Goal: Information Seeking & Learning: Learn about a topic

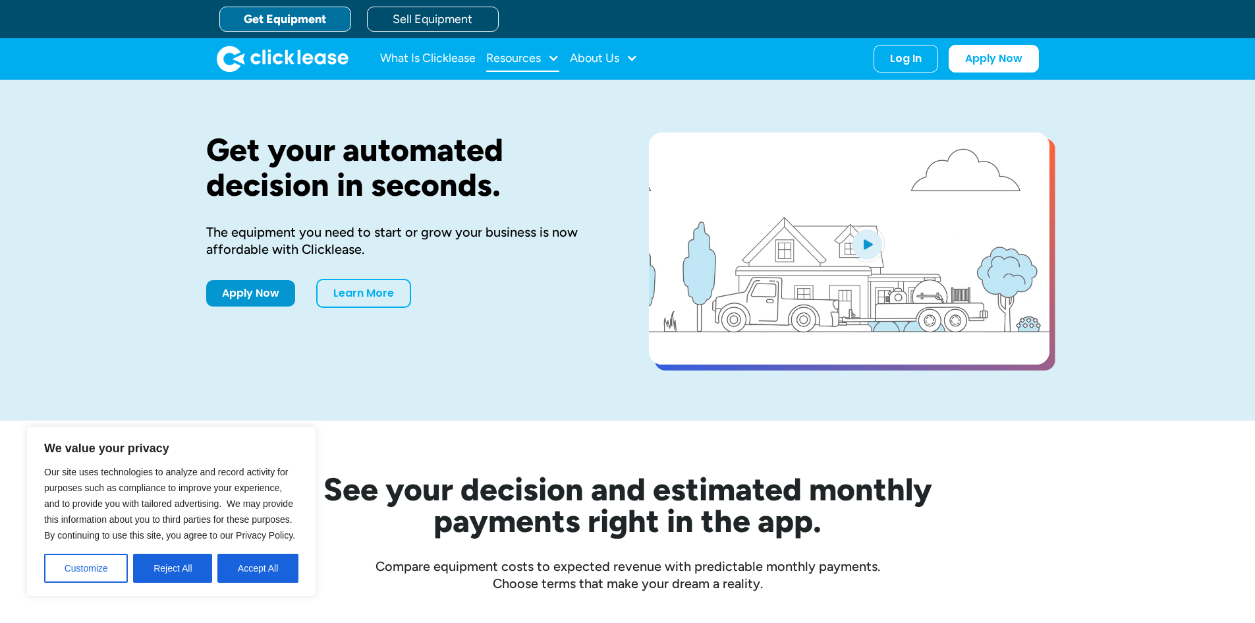
click at [534, 58] on div "Resources" at bounding box center [513, 58] width 55 height 0
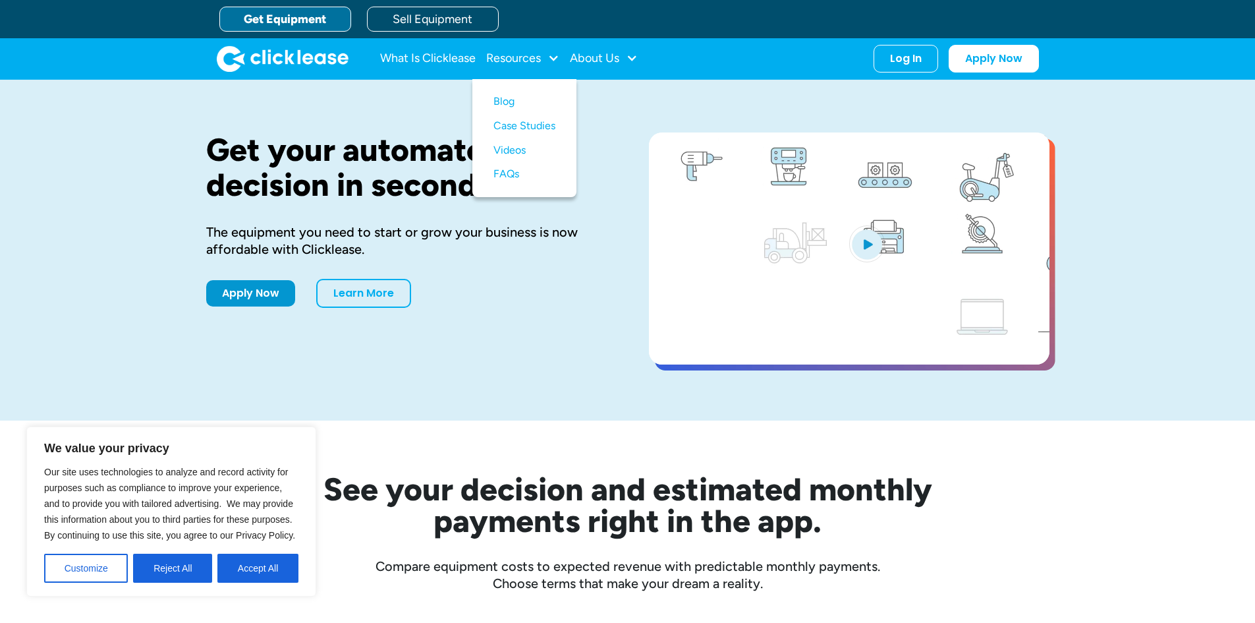
click at [595, 44] on div "What Is Clicklease Resources Blog Case Studies Videos FAQs About Us About Us Ca…" at bounding box center [628, 58] width 822 height 41
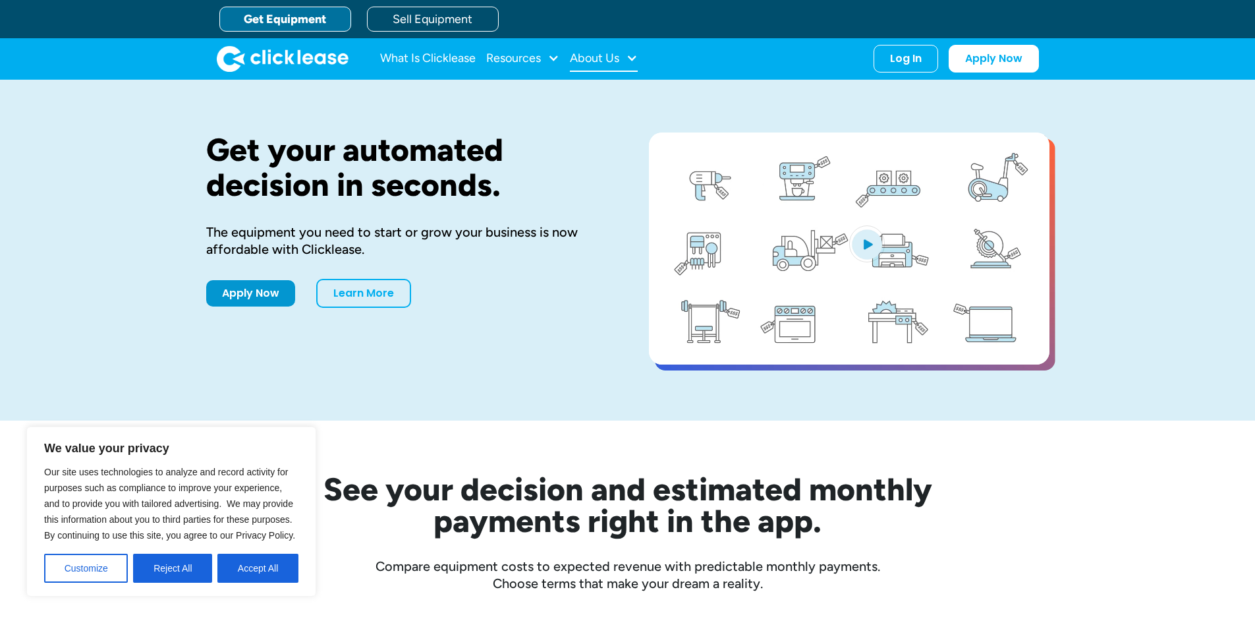
click at [599, 58] on div "About Us" at bounding box center [594, 58] width 49 height 0
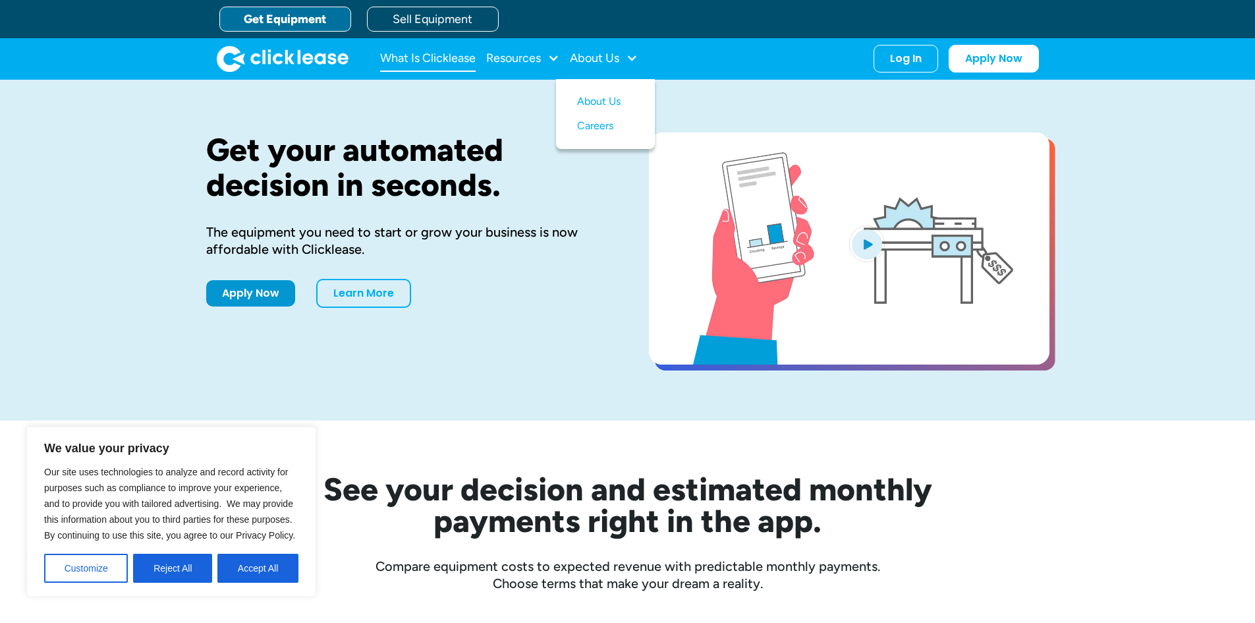
click at [403, 53] on link "What Is Clicklease" at bounding box center [428, 58] width 96 height 26
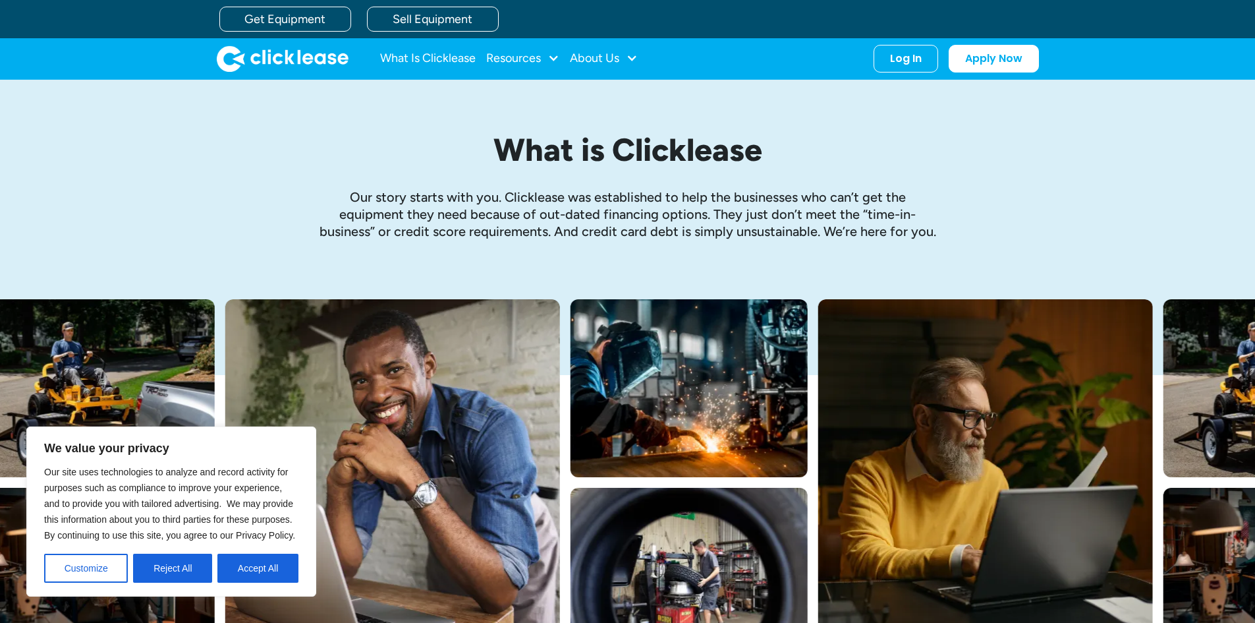
click at [302, 56] on img "home" at bounding box center [283, 58] width 132 height 26
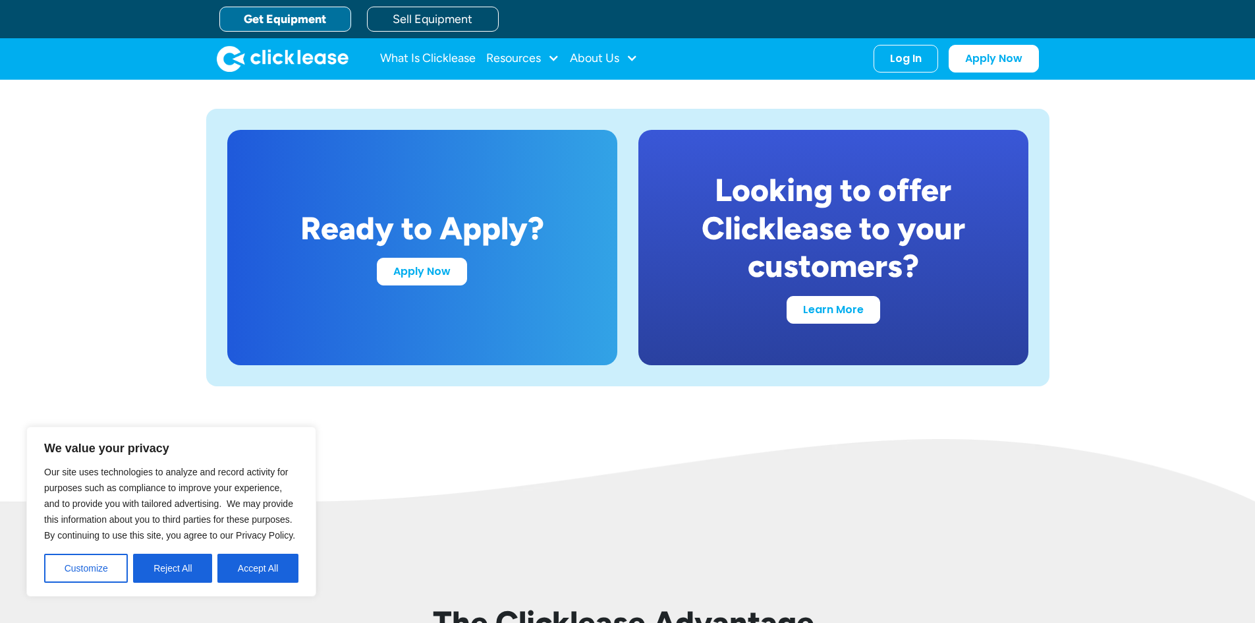
scroll to position [2372, 0]
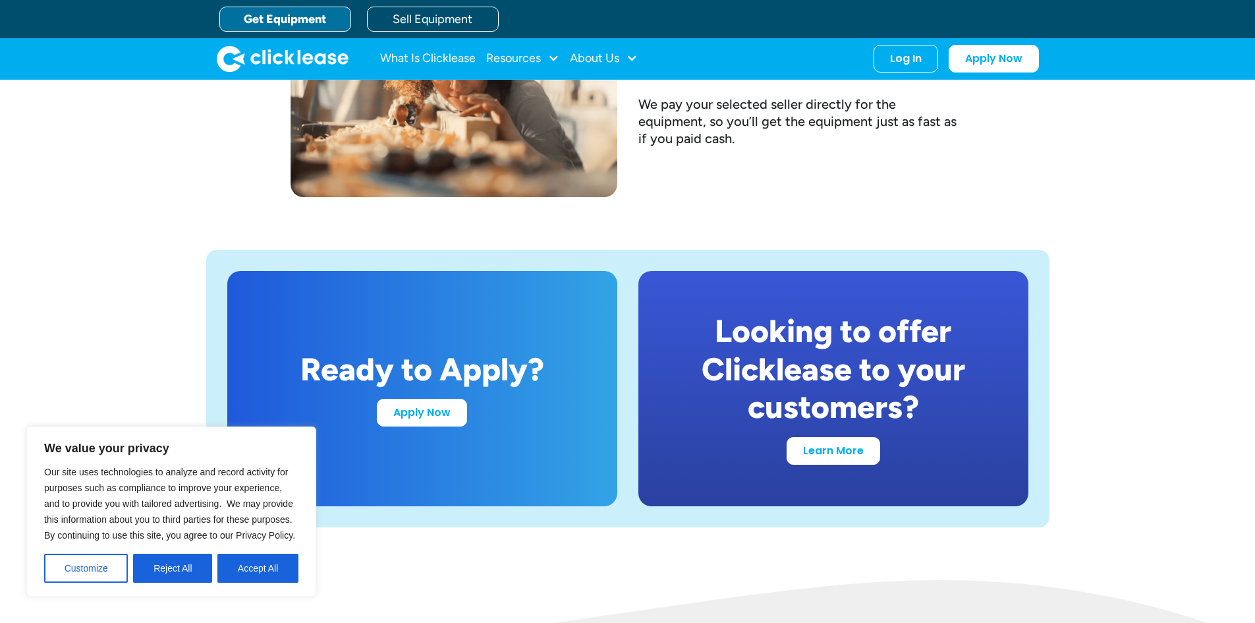
click at [306, 19] on link "Get Equipment" at bounding box center [285, 19] width 132 height 25
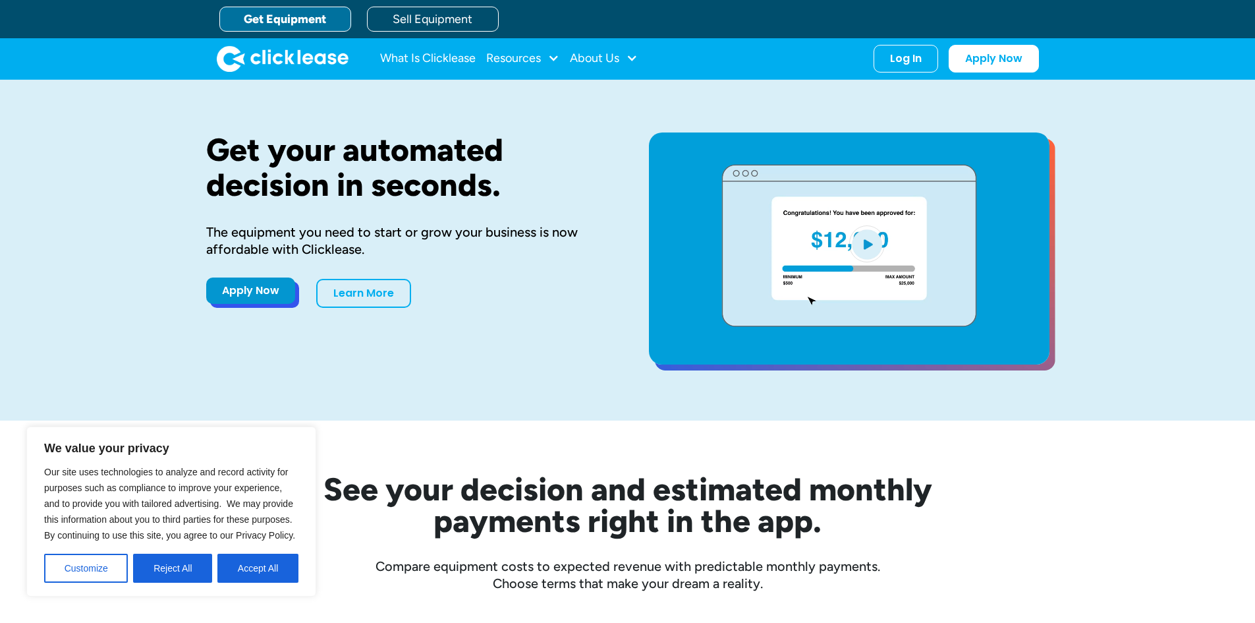
click at [269, 291] on link "Apply Now" at bounding box center [250, 290] width 89 height 26
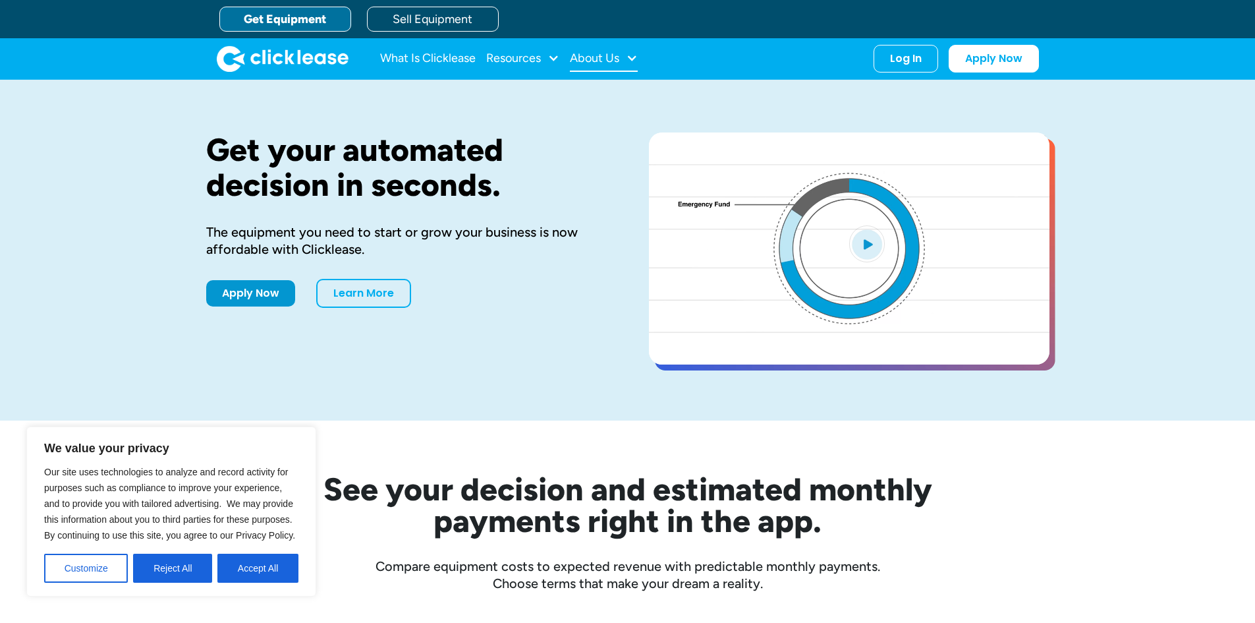
click at [607, 58] on div "About Us" at bounding box center [594, 58] width 49 height 0
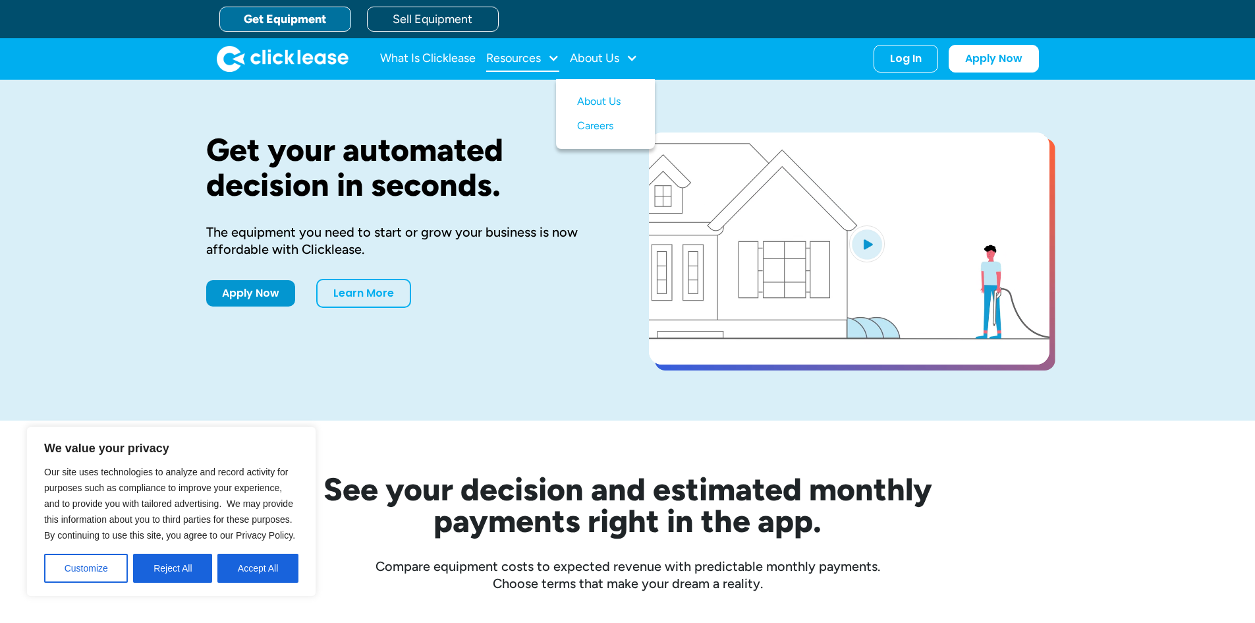
click at [537, 49] on div "Resources" at bounding box center [522, 58] width 73 height 26
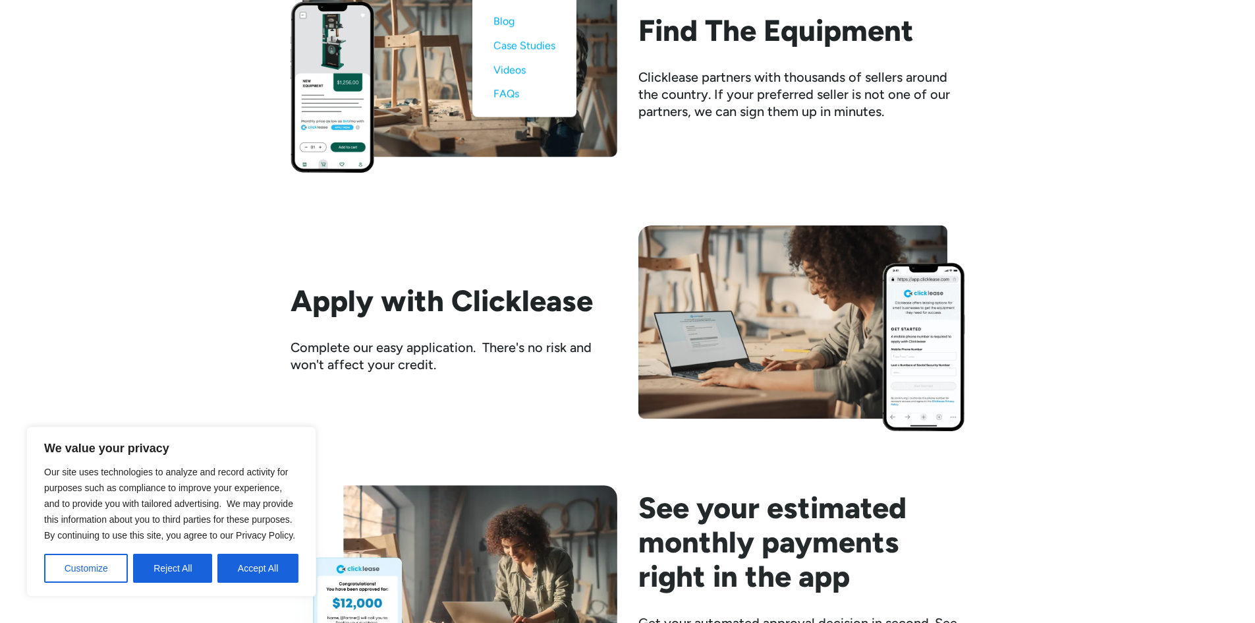
scroll to position [1186, 0]
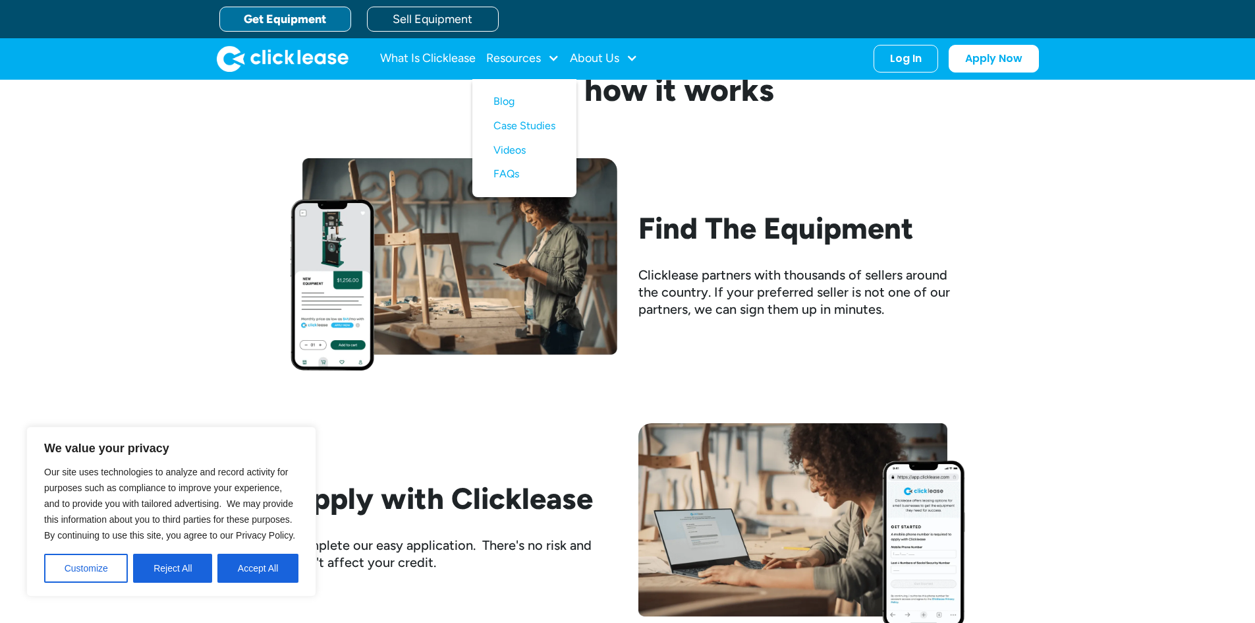
drag, startPoint x: 352, startPoint y: 303, endPoint x: 395, endPoint y: 275, distance: 51.3
click at [352, 303] on img at bounding box center [454, 264] width 327 height 212
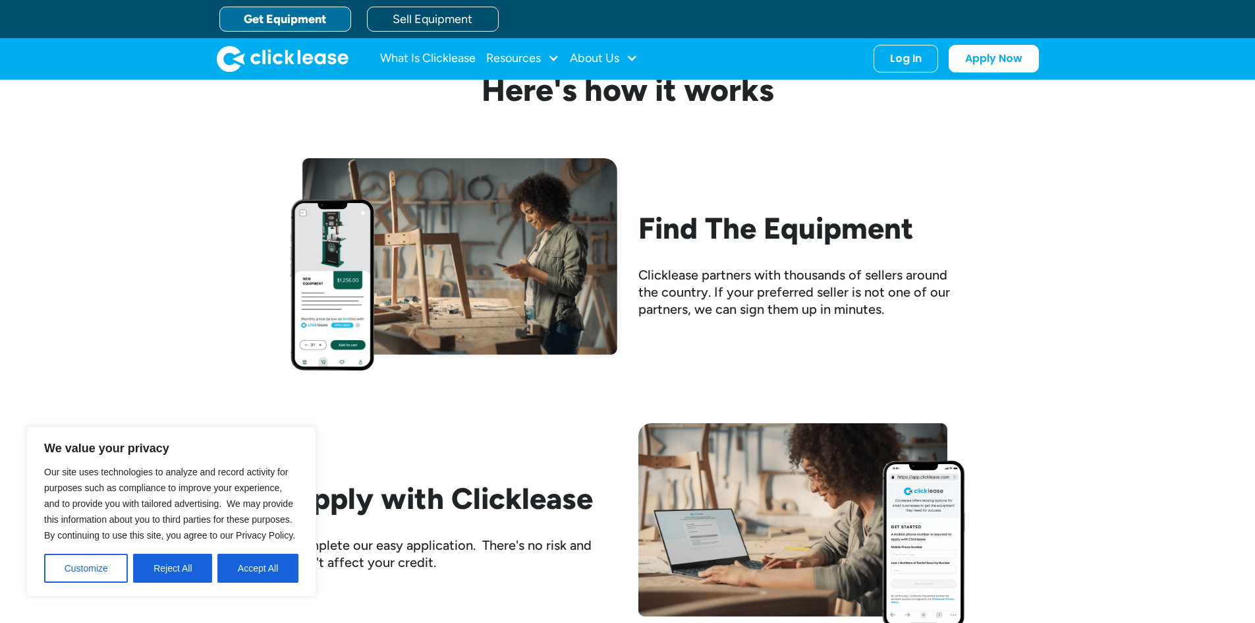
click at [793, 280] on div "Clicklease partners with thousands of sellers around the country. If your prefe…" at bounding box center [801, 291] width 327 height 51
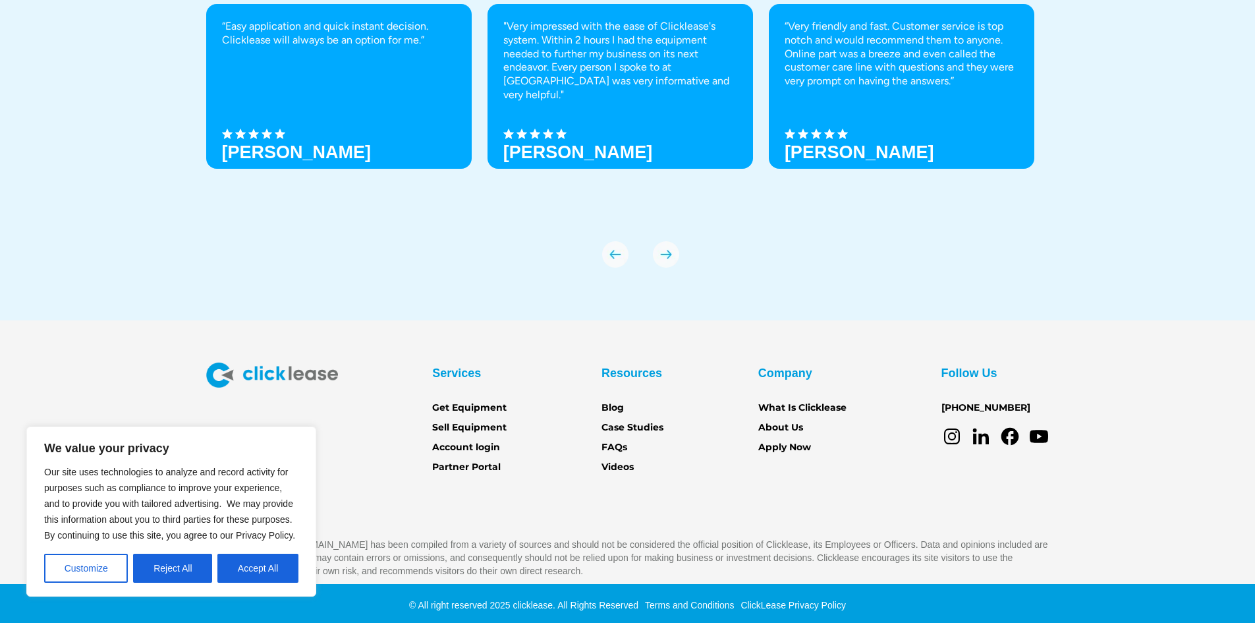
scroll to position [4626, 0]
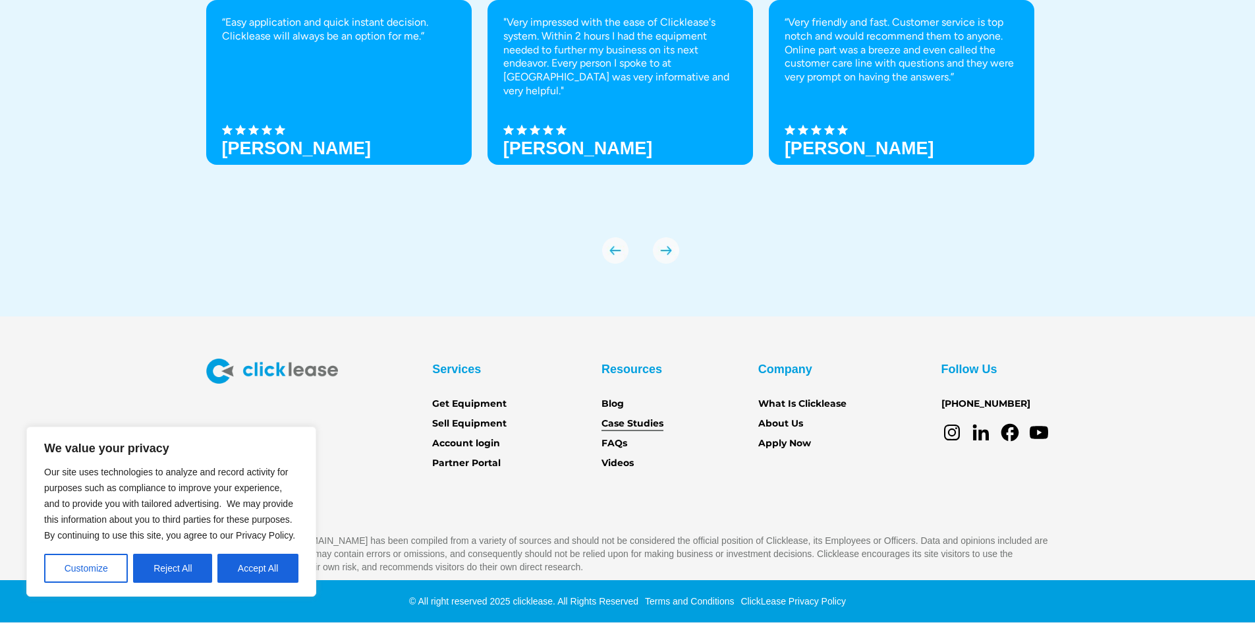
click at [652, 425] on link "Case Studies" at bounding box center [632, 423] width 62 height 14
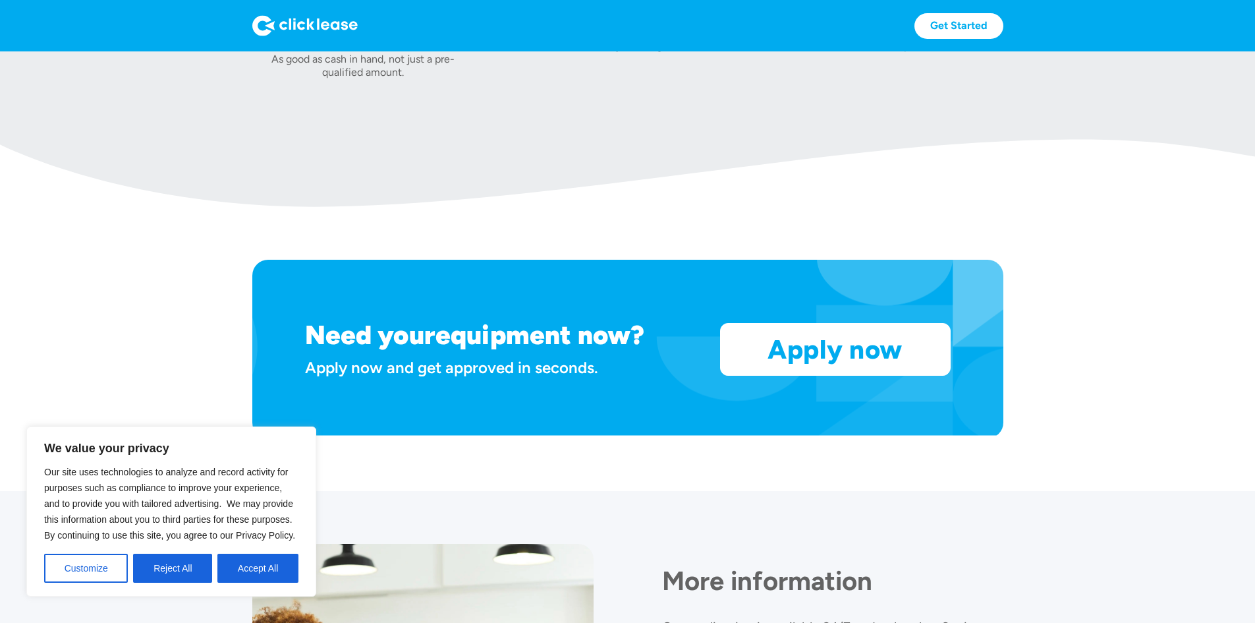
scroll to position [1054, 0]
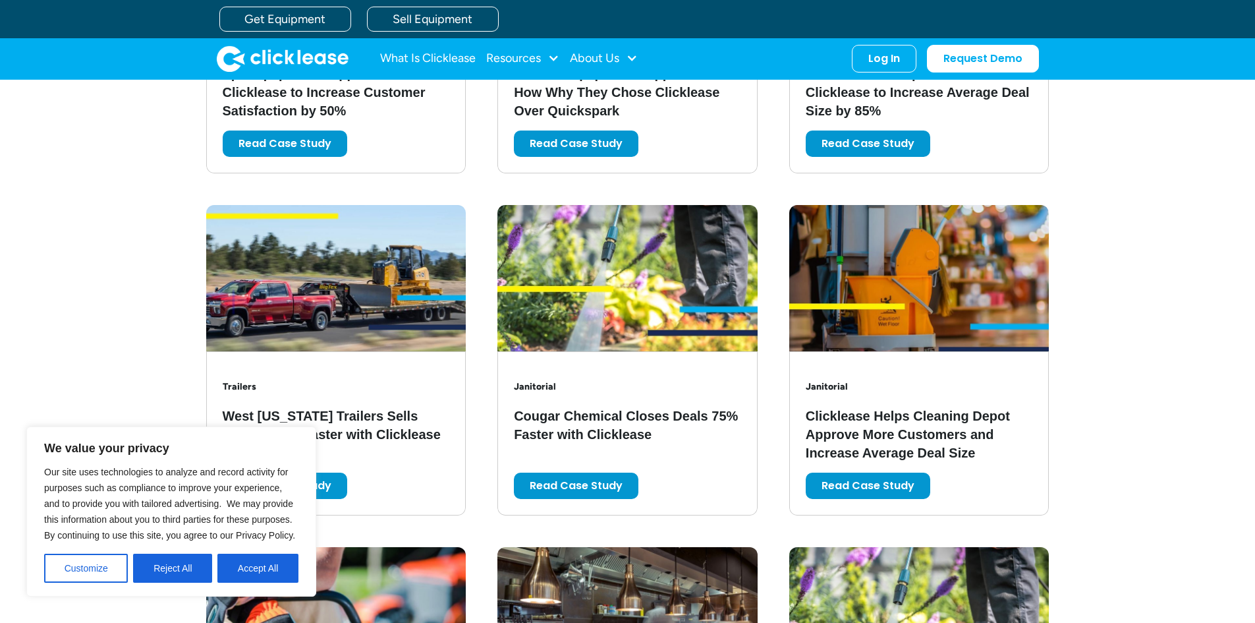
scroll to position [1383, 0]
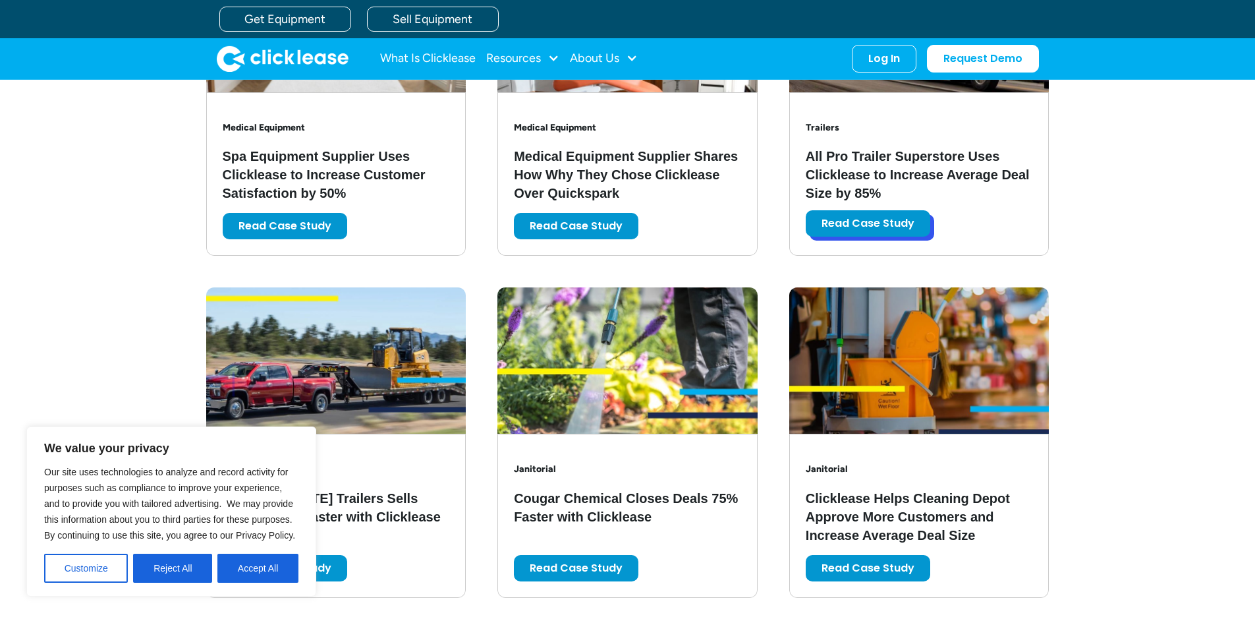
click at [896, 228] on link "Read Case Study" at bounding box center [868, 223] width 125 height 26
